Goal: Information Seeking & Learning: Learn about a topic

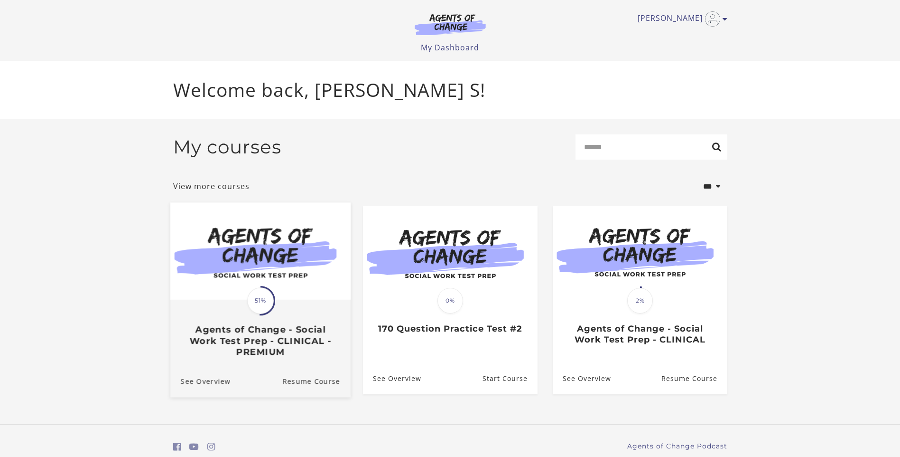
click at [274, 250] on img at bounding box center [260, 250] width 180 height 97
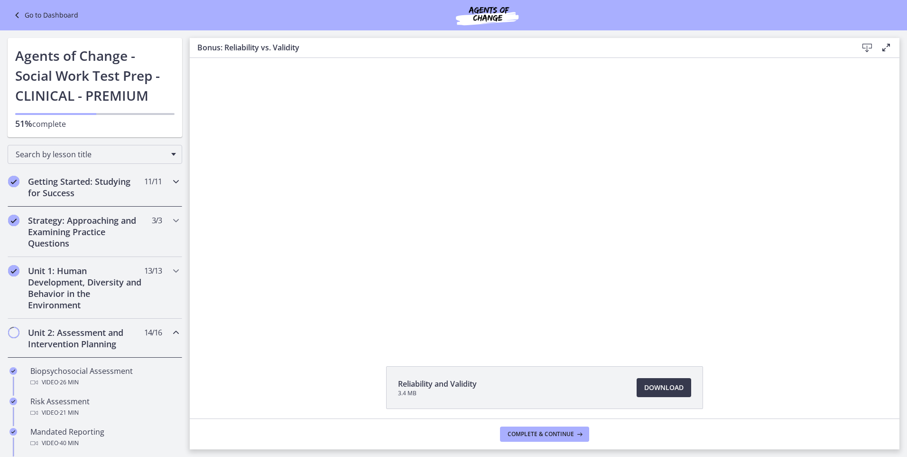
click at [77, 186] on h2 "Getting Started: Studying for Success" at bounding box center [86, 187] width 116 height 23
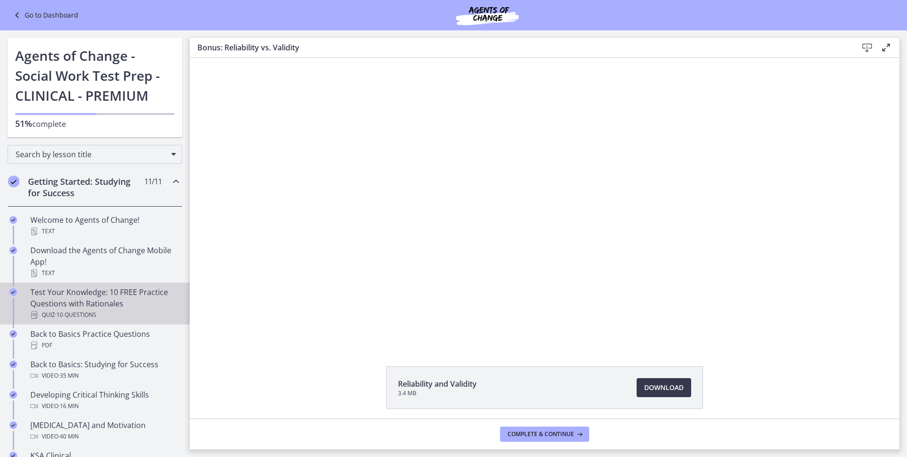
scroll to position [95, 0]
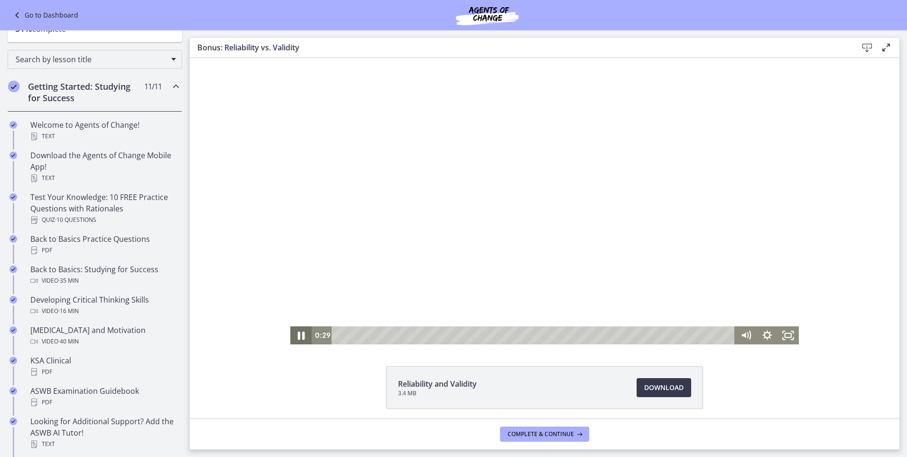
click at [300, 335] on icon "Pause" at bounding box center [301, 335] width 7 height 8
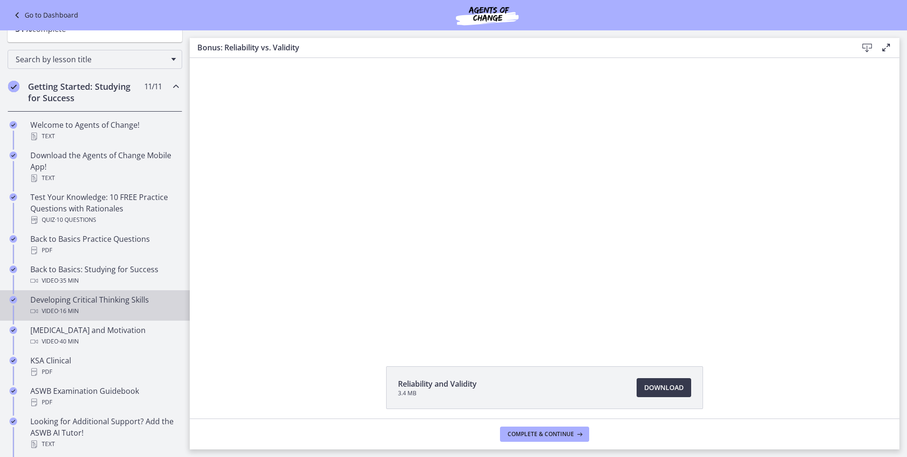
click at [157, 307] on div "Video · 16 min" at bounding box center [104, 310] width 148 height 11
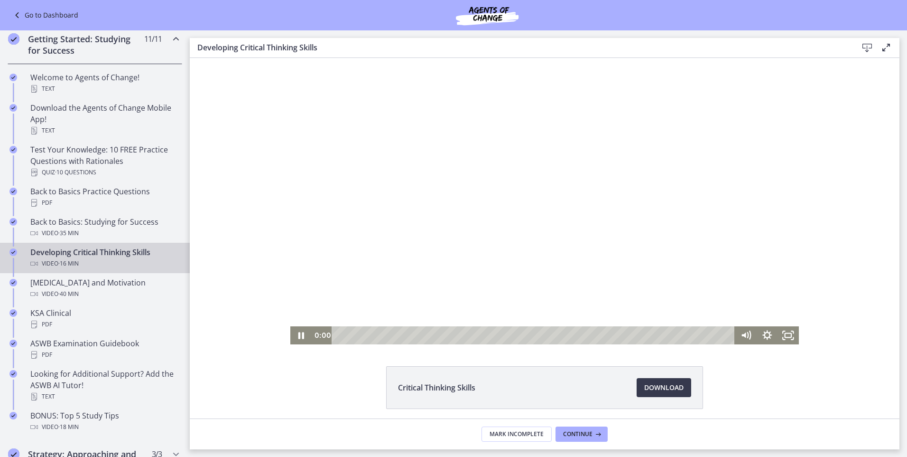
click at [312, 334] on div "0:00 0:39" at bounding box center [524, 335] width 424 height 18
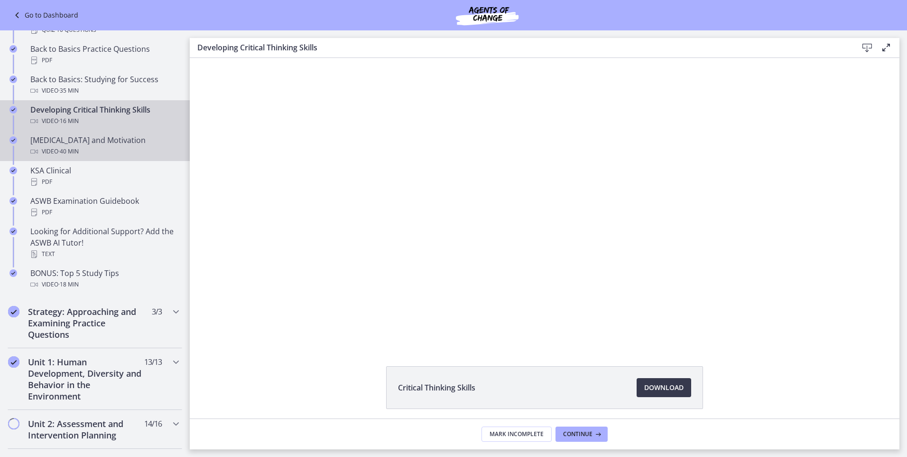
scroll to position [237, 0]
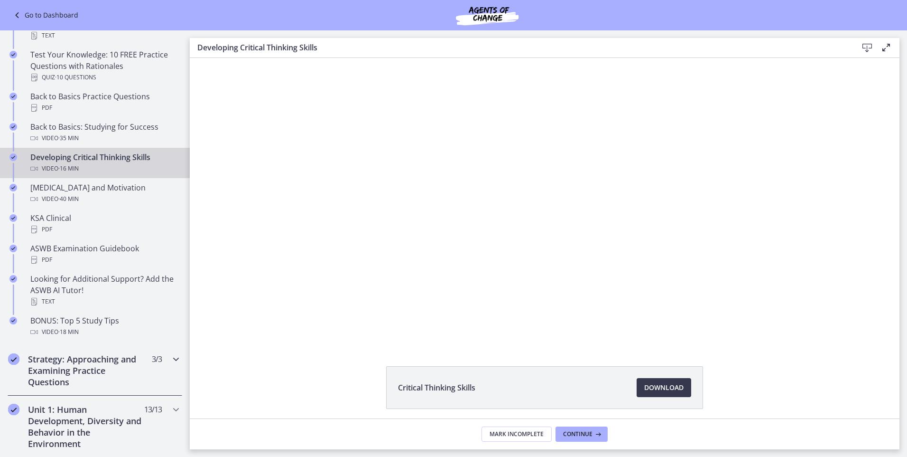
click at [72, 373] on h2 "Strategy: Approaching and Examining Practice Questions" at bounding box center [86, 370] width 116 height 34
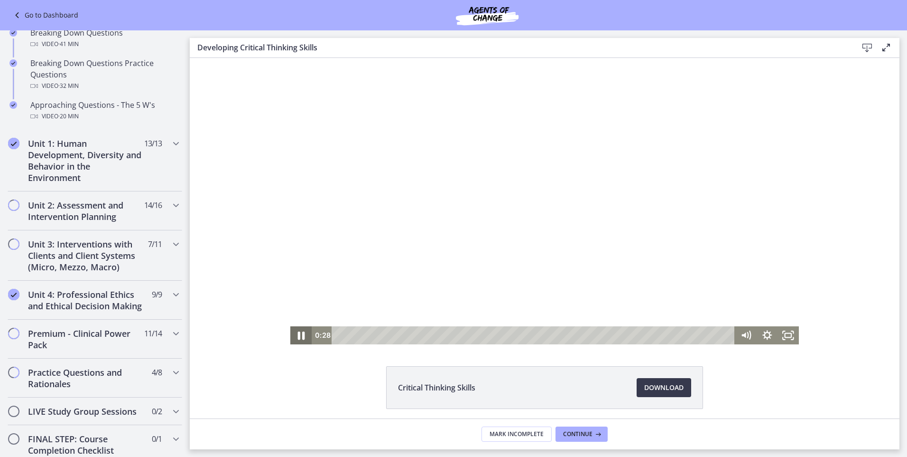
click at [298, 333] on icon "Pause" at bounding box center [301, 335] width 7 height 8
click at [299, 333] on icon "Play Video" at bounding box center [302, 335] width 6 height 8
click at [298, 338] on icon "Pause" at bounding box center [300, 335] width 21 height 18
click at [298, 338] on icon "Play Video" at bounding box center [303, 335] width 26 height 22
click at [778, 334] on icon "Fullscreen" at bounding box center [788, 335] width 21 height 18
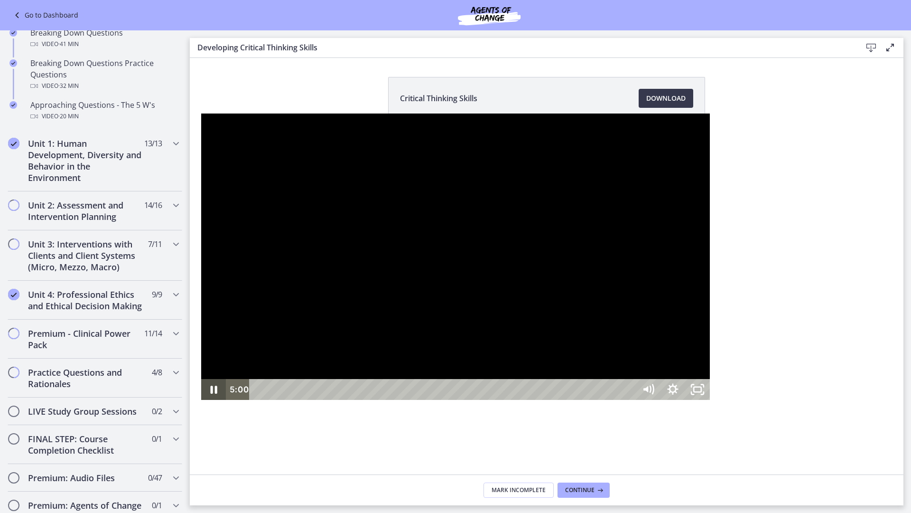
click at [201, 399] on icon "Pause" at bounding box center [213, 388] width 25 height 21
click at [710, 399] on icon "Unfullscreen" at bounding box center [697, 388] width 25 height 21
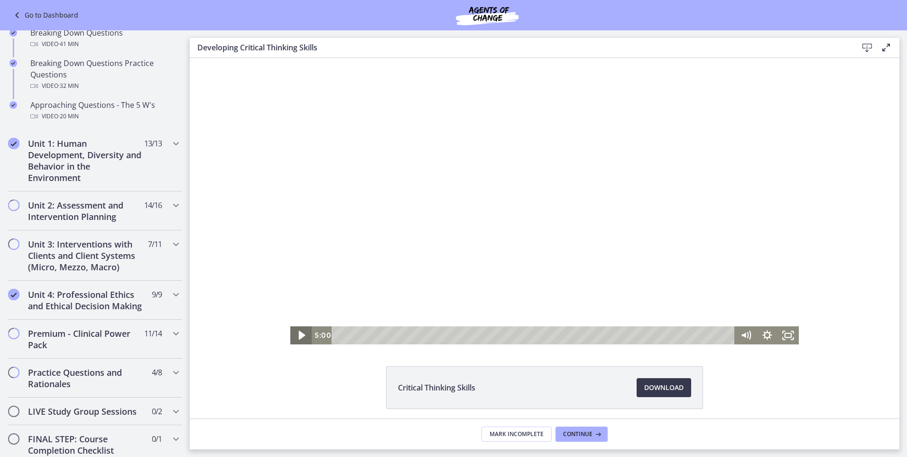
click at [290, 336] on icon "Play Video" at bounding box center [303, 335] width 26 height 22
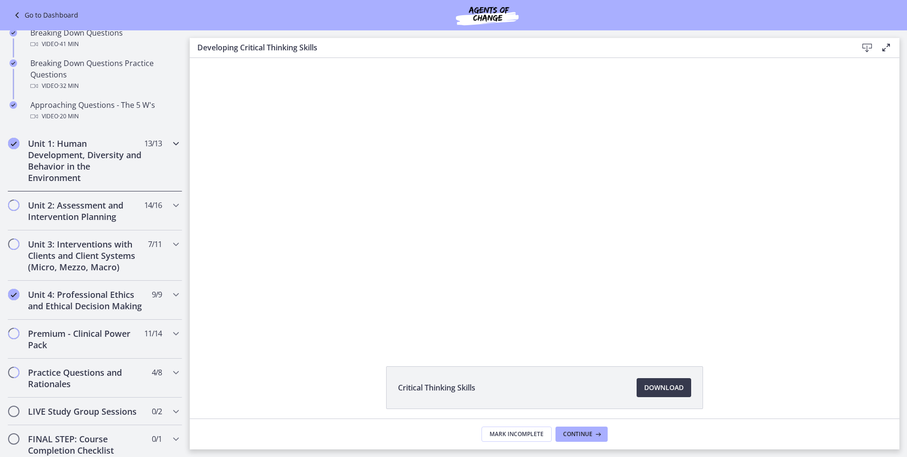
scroll to position [95, 0]
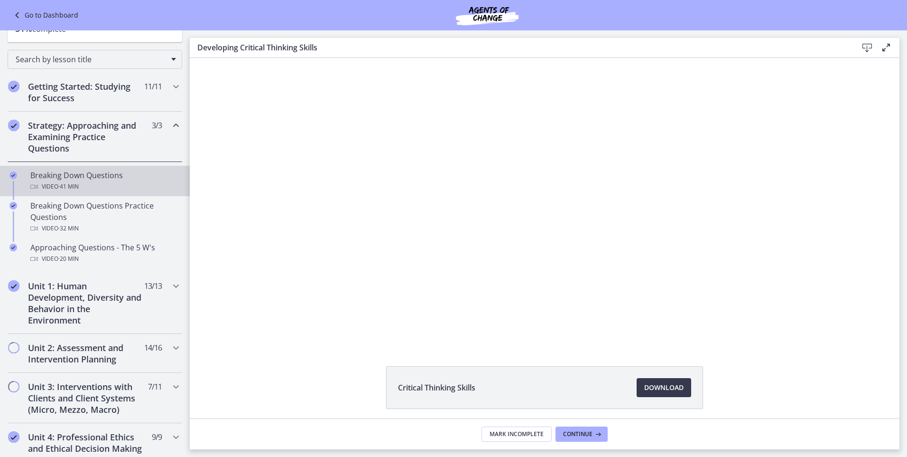
click at [79, 179] on div "Breaking Down Questions Video · 41 min" at bounding box center [104, 180] width 148 height 23
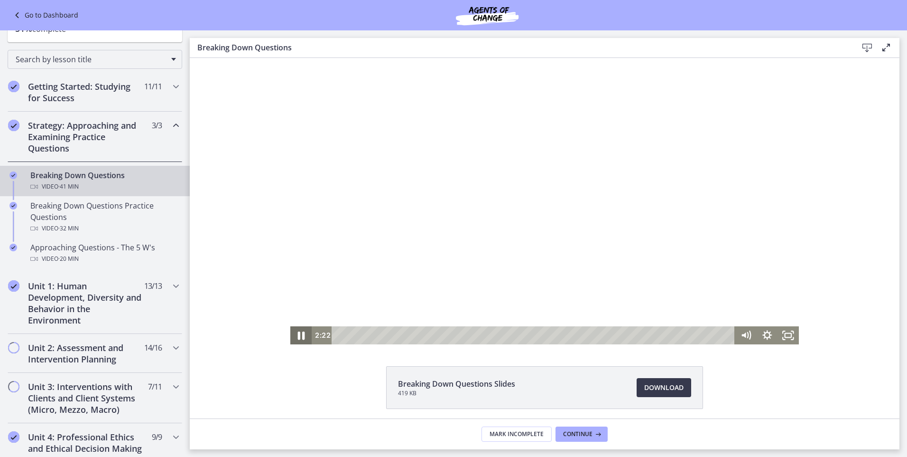
click at [289, 338] on icon "Pause" at bounding box center [302, 335] width 26 height 22
click at [293, 337] on icon "Play Video" at bounding box center [301, 335] width 21 height 18
click at [299, 337] on icon "Pause" at bounding box center [302, 335] width 6 height 7
click at [300, 337] on icon "Play Video" at bounding box center [301, 335] width 21 height 18
click at [291, 336] on icon "Pause" at bounding box center [300, 335] width 21 height 18
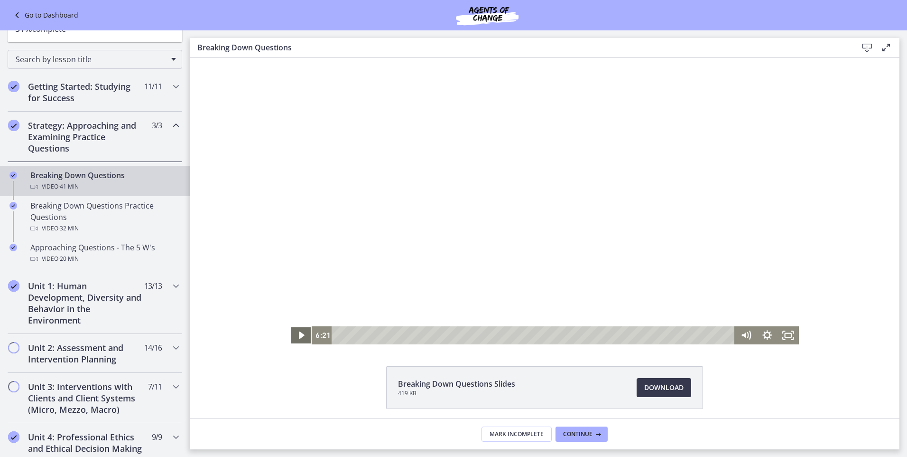
click at [302, 334] on icon "Play Video" at bounding box center [301, 335] width 21 height 18
click at [295, 339] on icon "Pause" at bounding box center [300, 335] width 21 height 18
click at [294, 331] on icon "Play Video" at bounding box center [303, 335] width 26 height 22
click at [299, 333] on icon "Pause" at bounding box center [302, 335] width 26 height 22
